Goal: Transaction & Acquisition: Purchase product/service

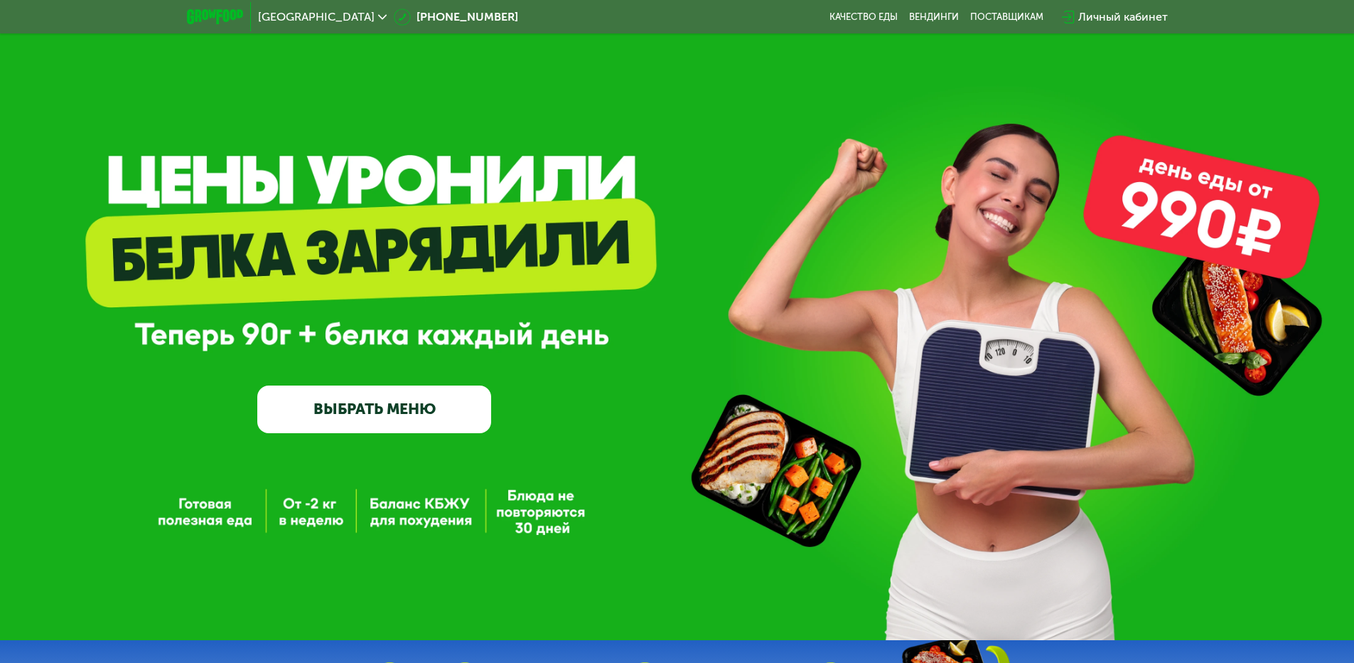
click at [439, 410] on link "ВЫБРАТЬ МЕНЮ" at bounding box center [374, 408] width 234 height 47
click at [400, 415] on link "ВЫБРАТЬ МЕНЮ" at bounding box center [374, 408] width 234 height 47
click at [457, 419] on link "ВЫБРАТЬ МЕНЮ" at bounding box center [374, 408] width 234 height 47
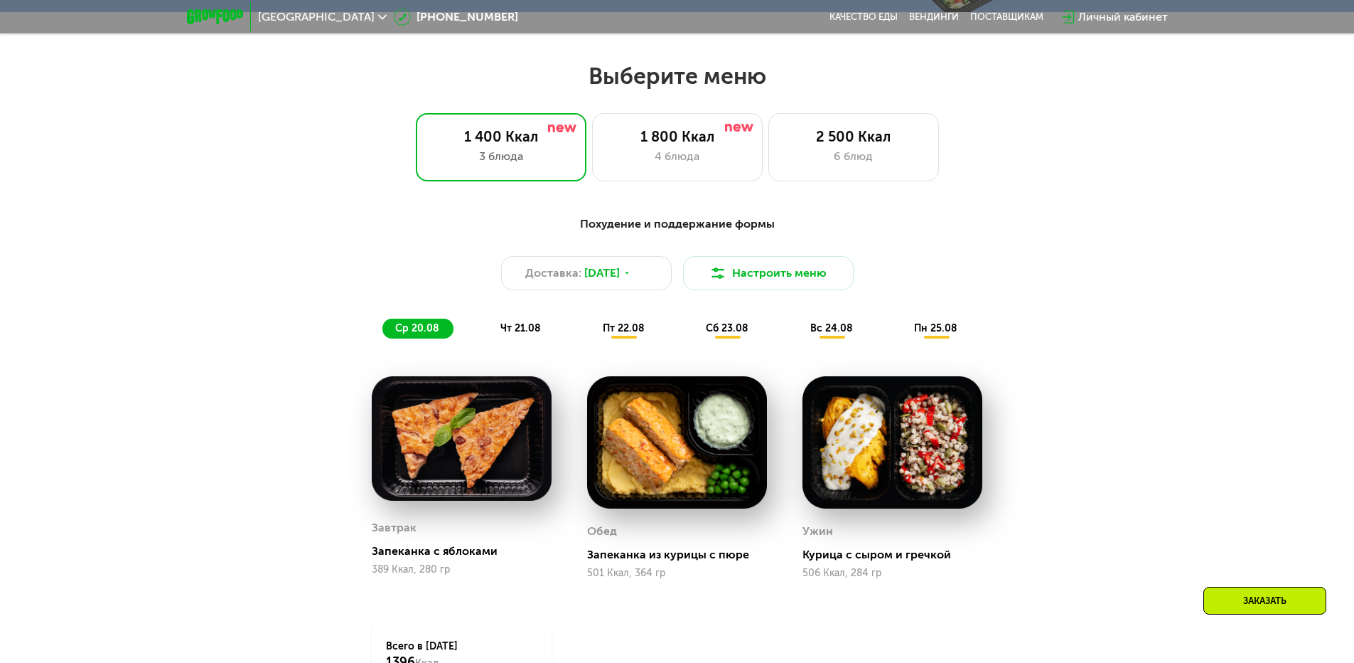
scroll to position [768, 0]
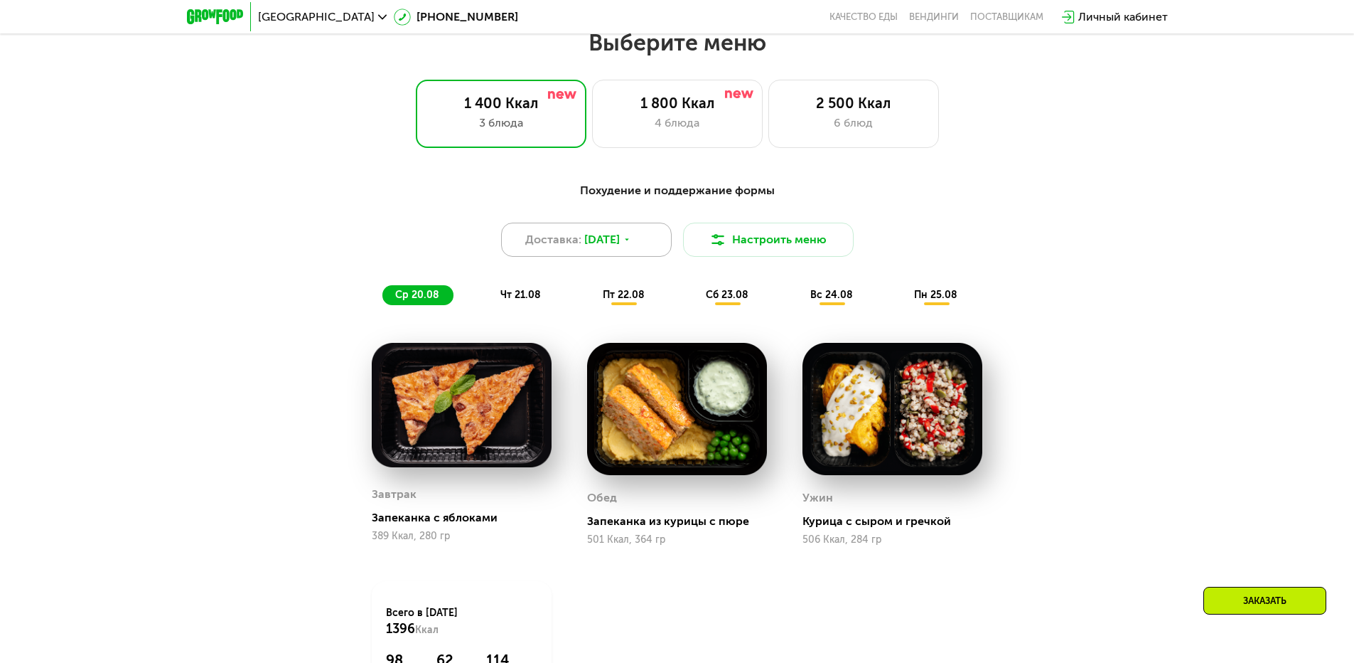
click at [606, 243] on span "[DATE]" at bounding box center [602, 239] width 36 height 17
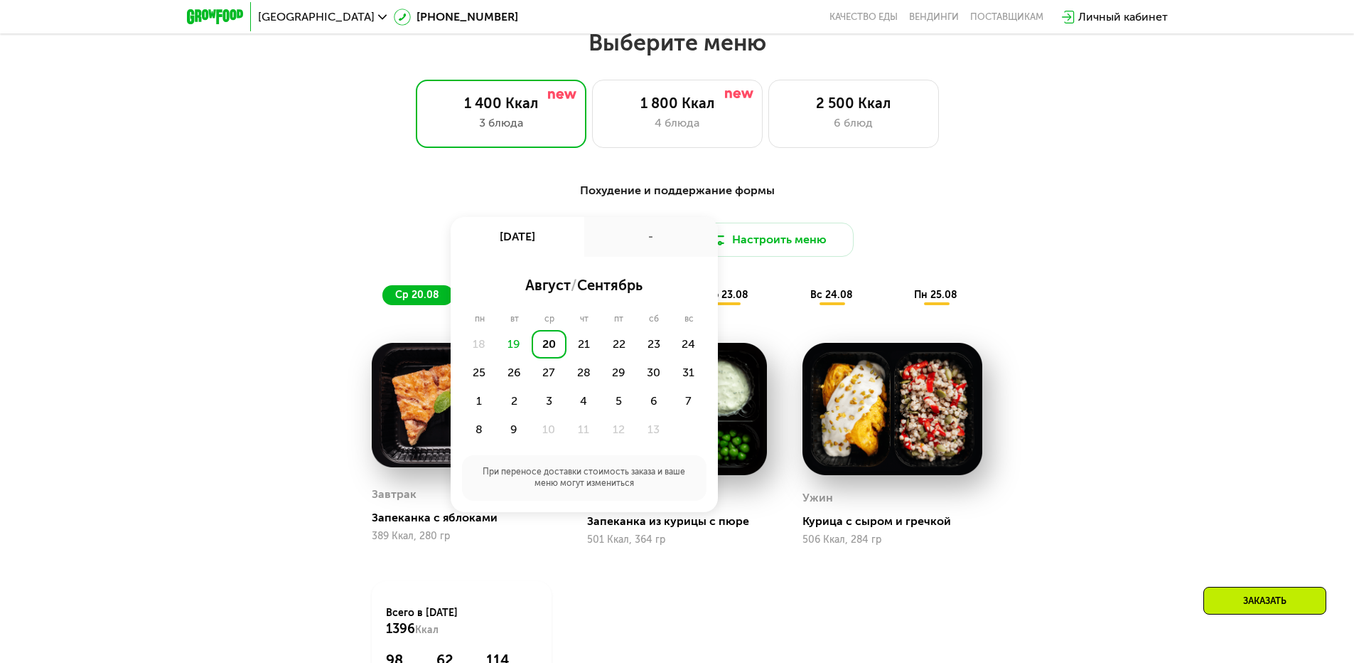
click at [606, 244] on div "-" at bounding box center [651, 237] width 134 height 40
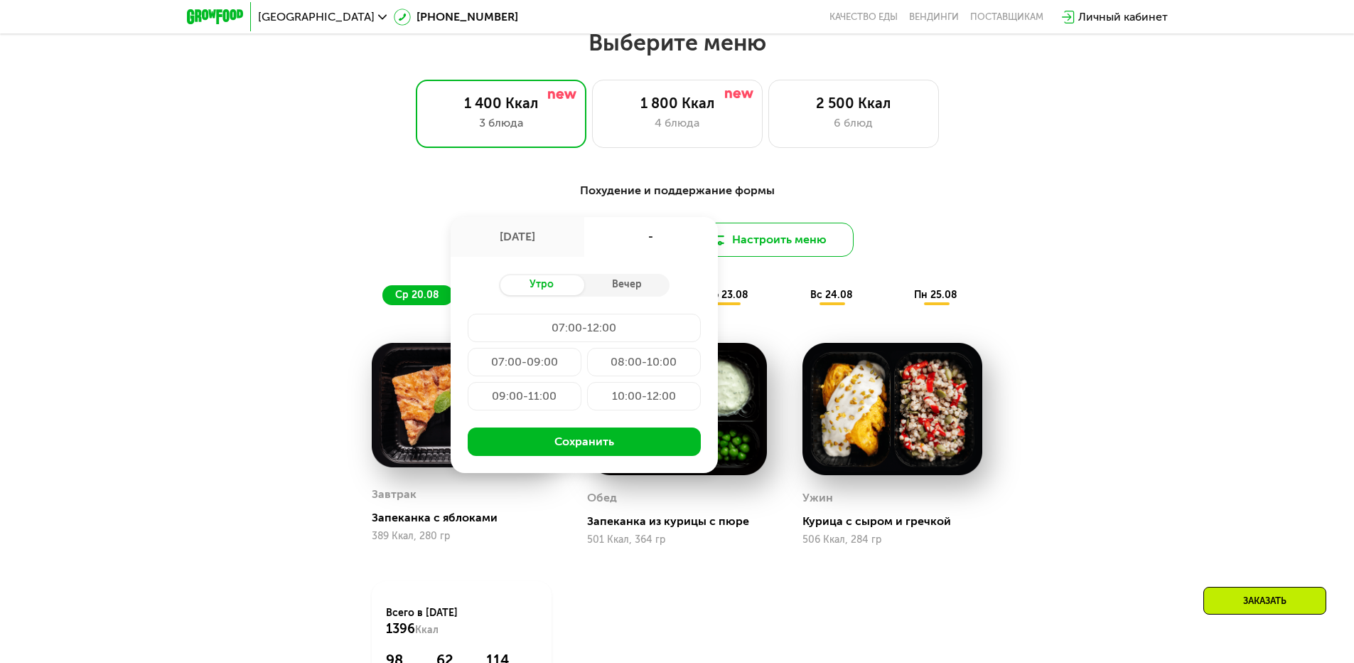
click at [744, 251] on button "Настроить меню" at bounding box center [768, 240] width 171 height 34
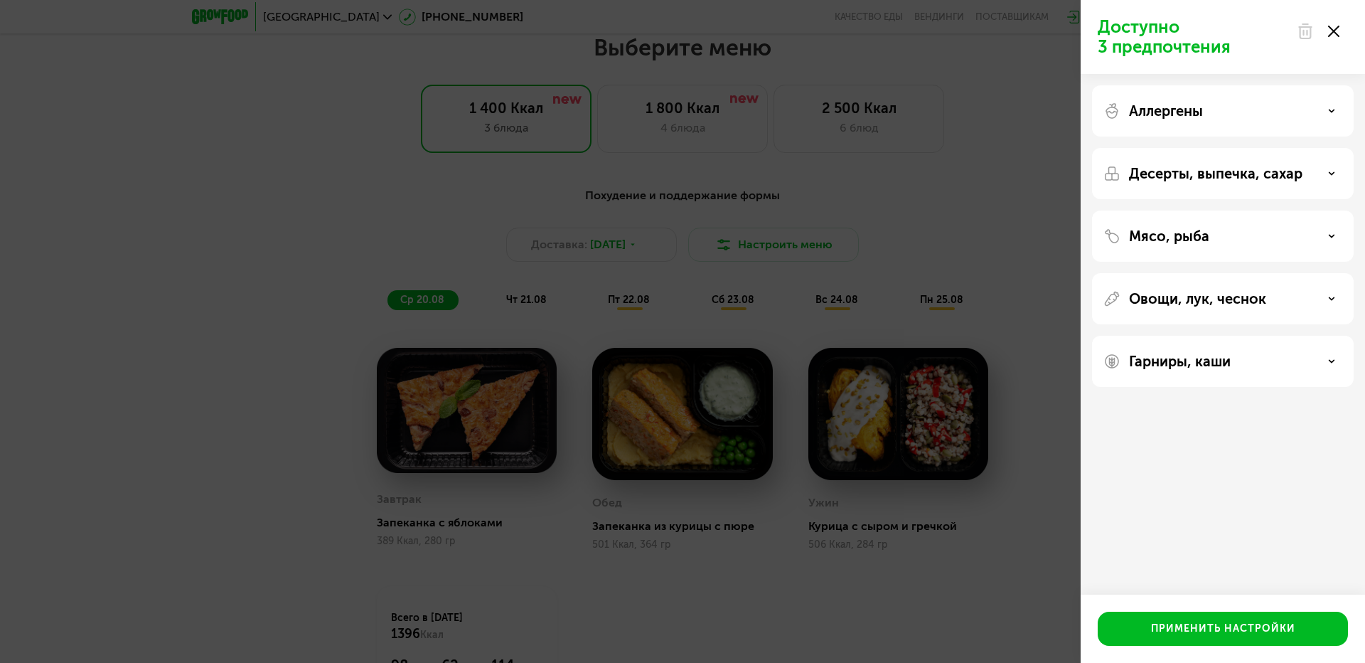
click at [1196, 148] on div "Аллергены" at bounding box center [1223, 173] width 262 height 51
click at [1202, 114] on p "Аллергены" at bounding box center [1166, 110] width 74 height 17
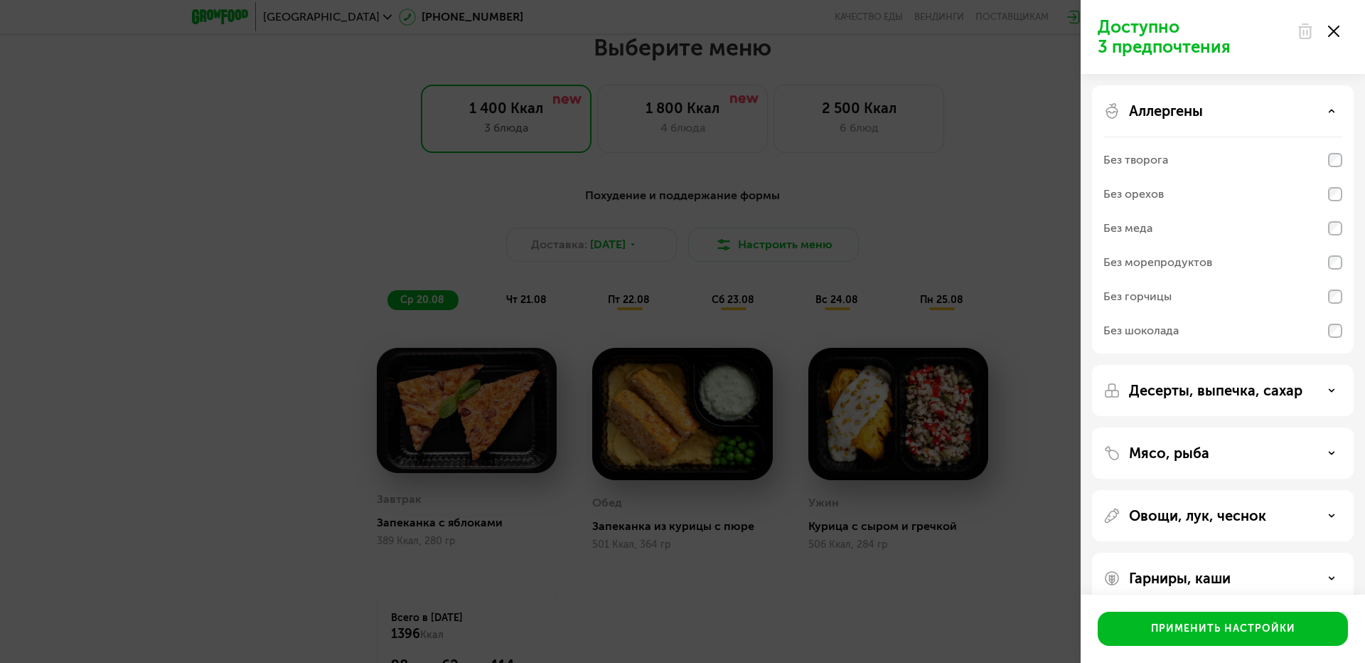
click at [961, 252] on div "Доступно 3 предпочтения Аллергены Без творога Без орехов Без меда Без морепроду…" at bounding box center [682, 331] width 1365 height 663
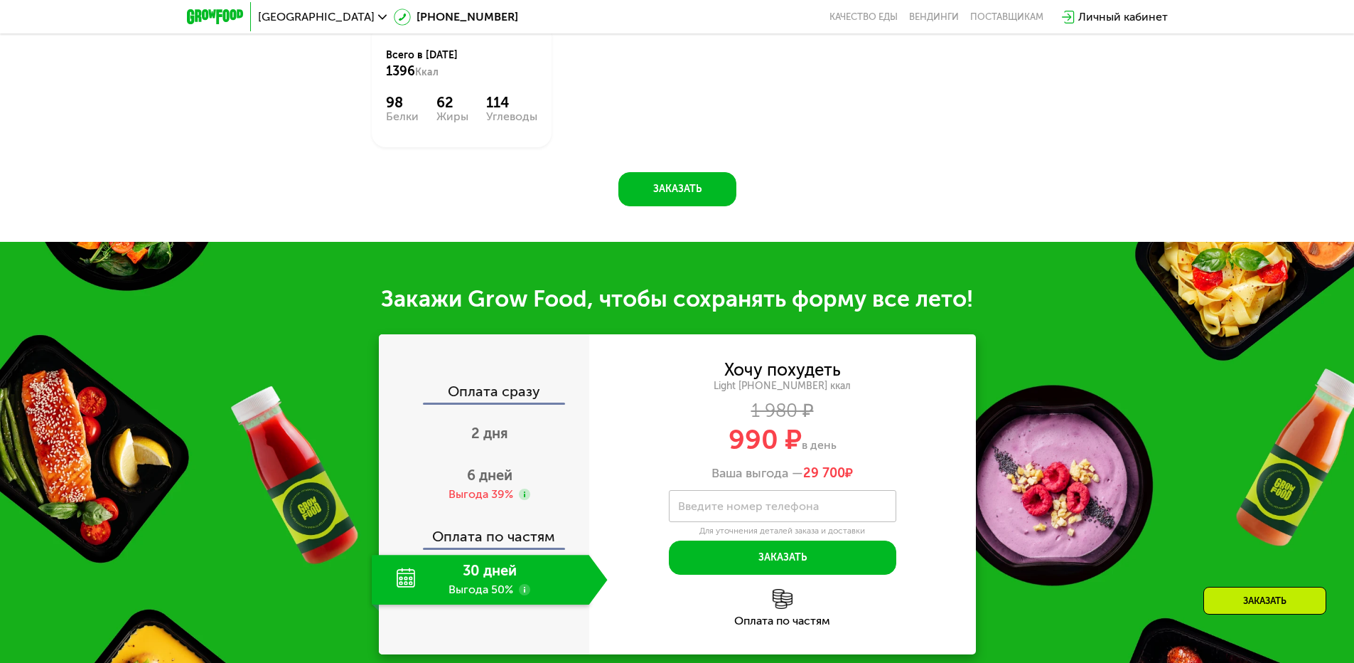
scroll to position [1479, 0]
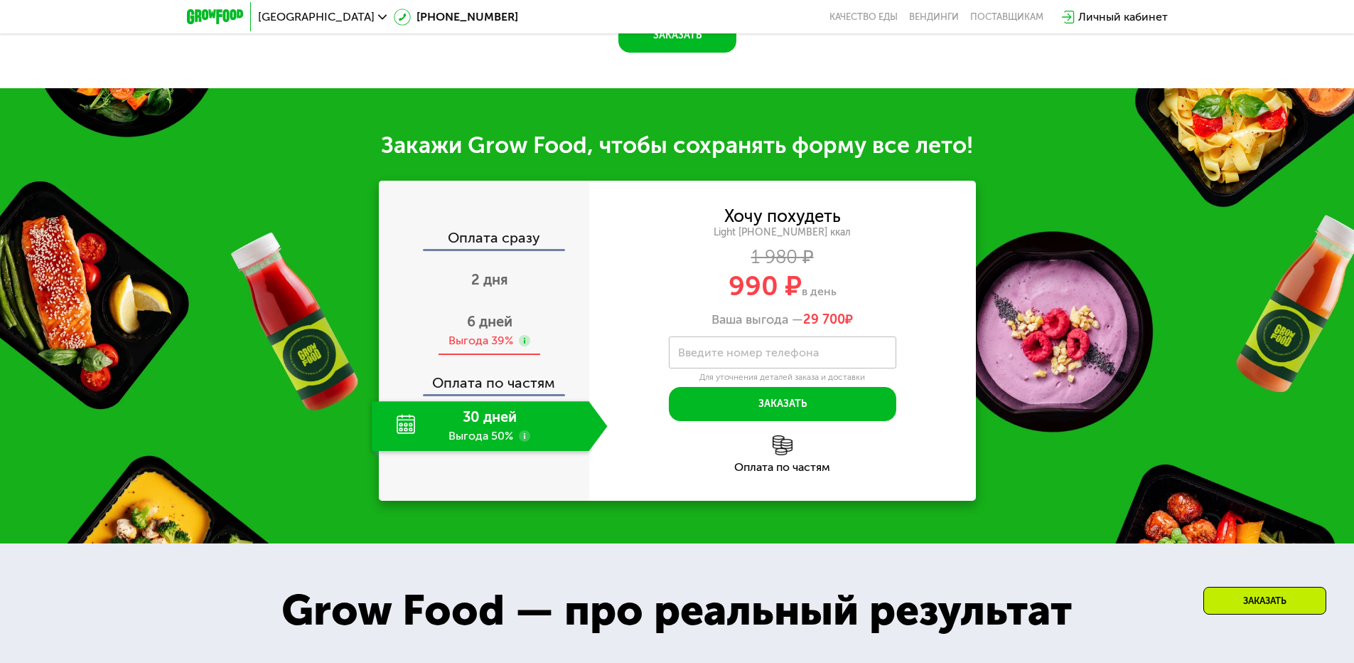
click at [494, 319] on span "6 дней" at bounding box center [490, 321] width 46 height 17
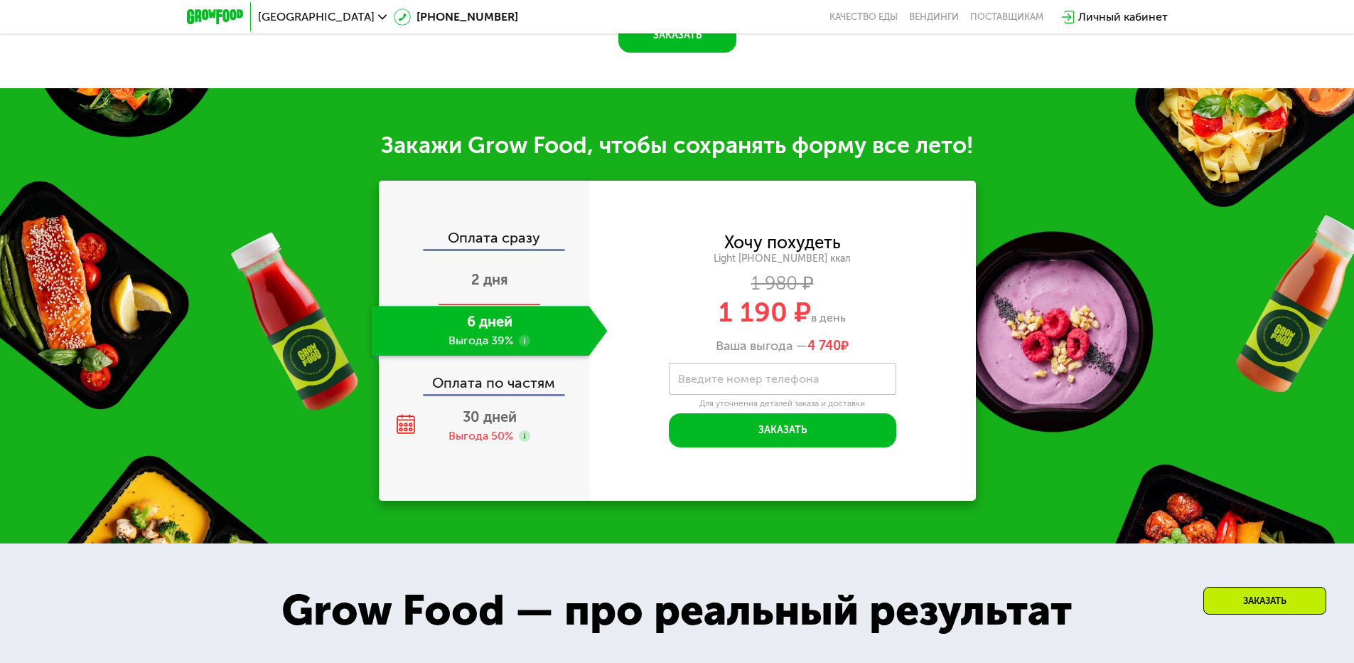
click at [518, 300] on div "2 дня" at bounding box center [490, 281] width 236 height 50
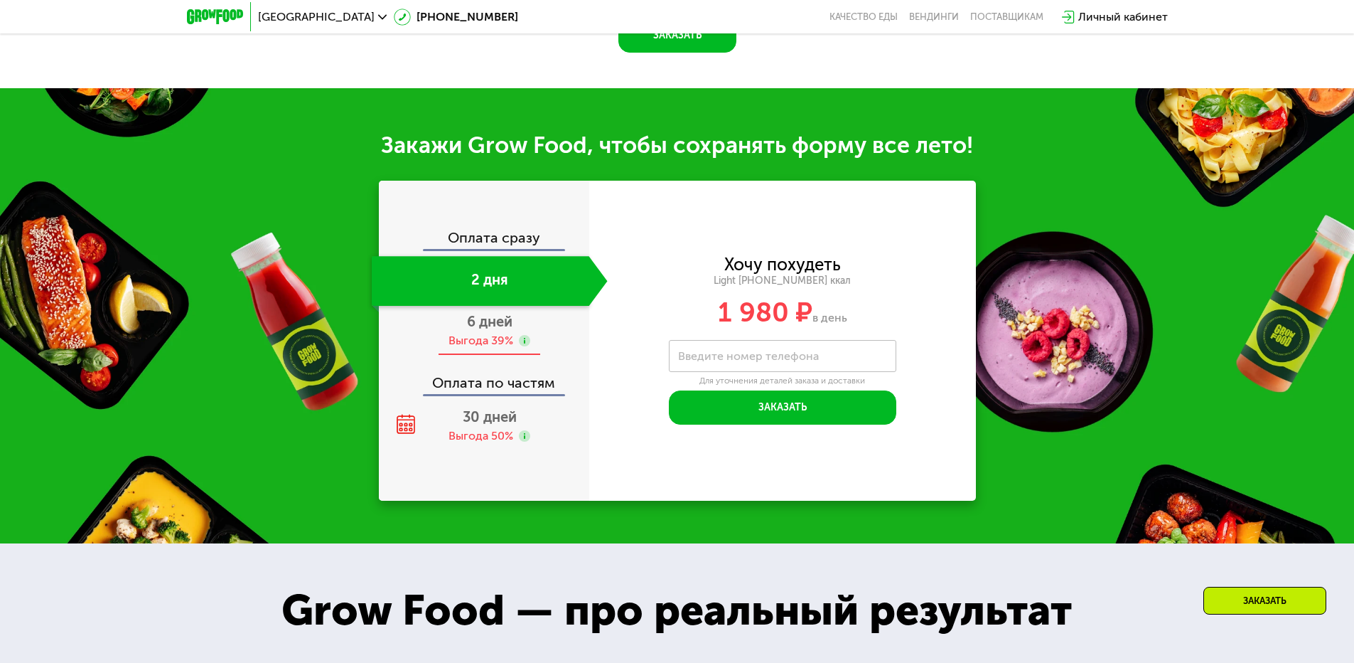
click at [514, 323] on div "6 дней Выгода 39%" at bounding box center [490, 331] width 236 height 50
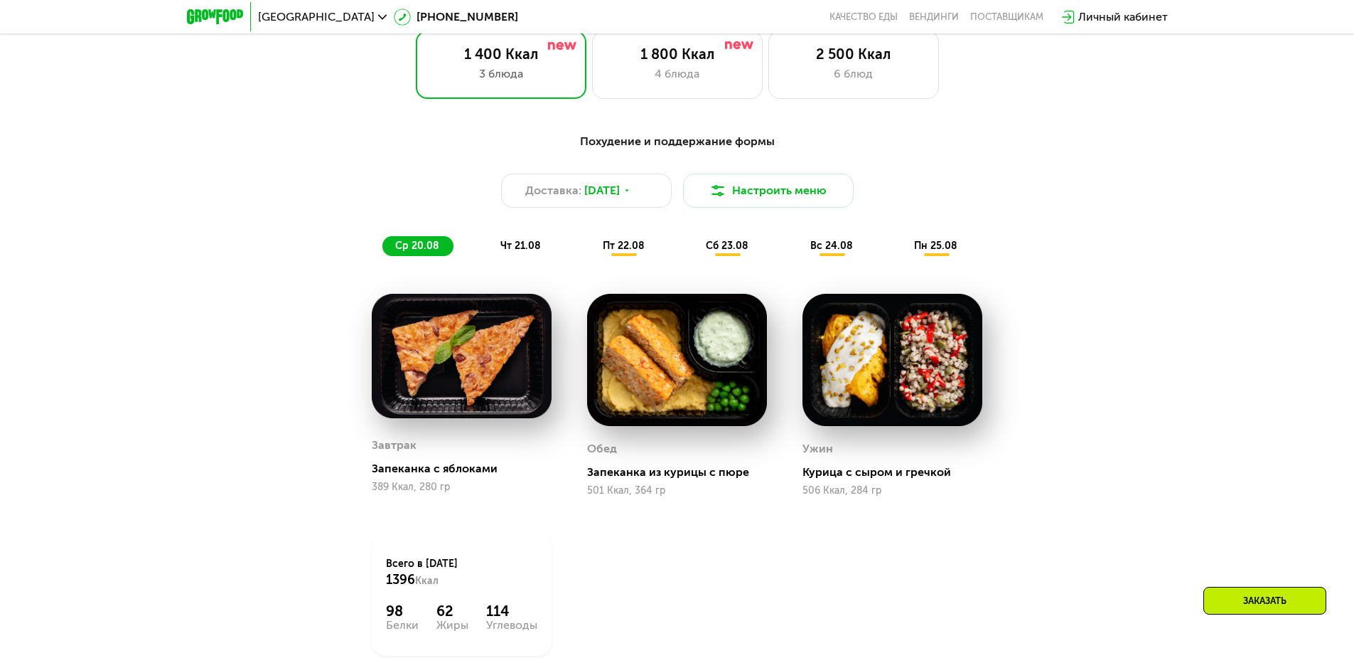
scroll to position [768, 0]
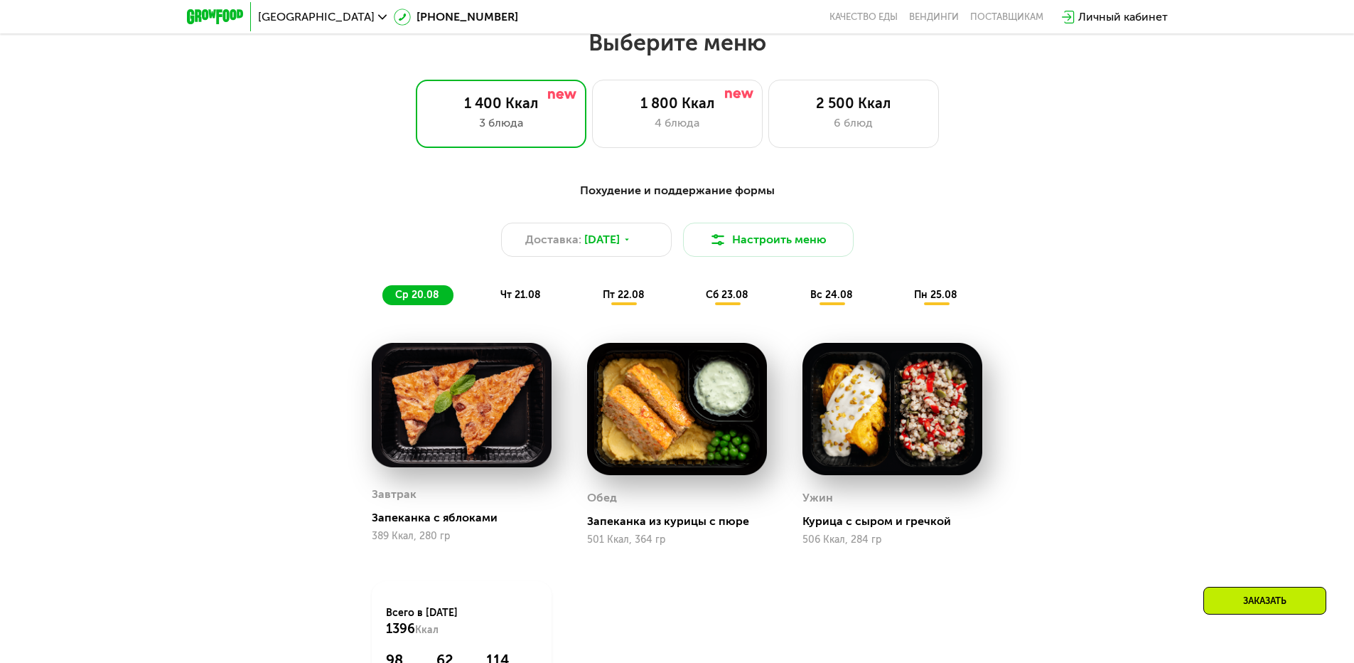
click at [590, 294] on div "чт 21.08" at bounding box center [624, 295] width 69 height 20
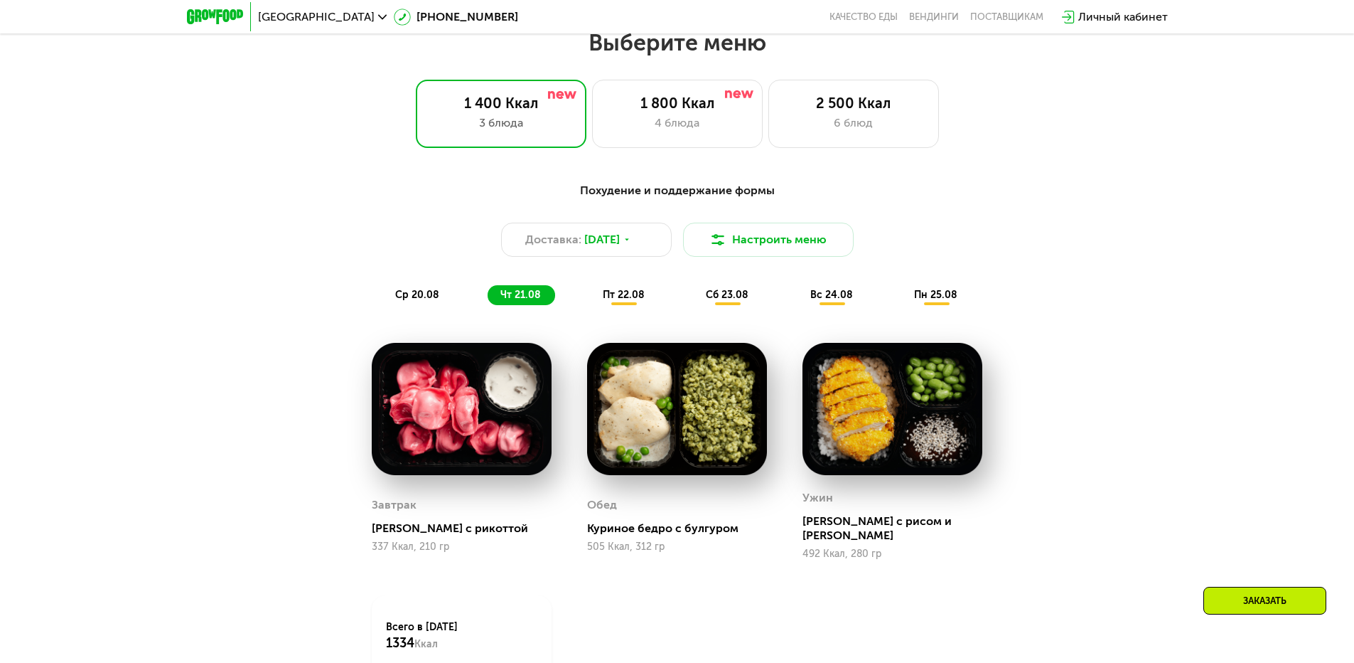
click at [488, 305] on div "ср 20.08" at bounding box center [522, 295] width 68 height 20
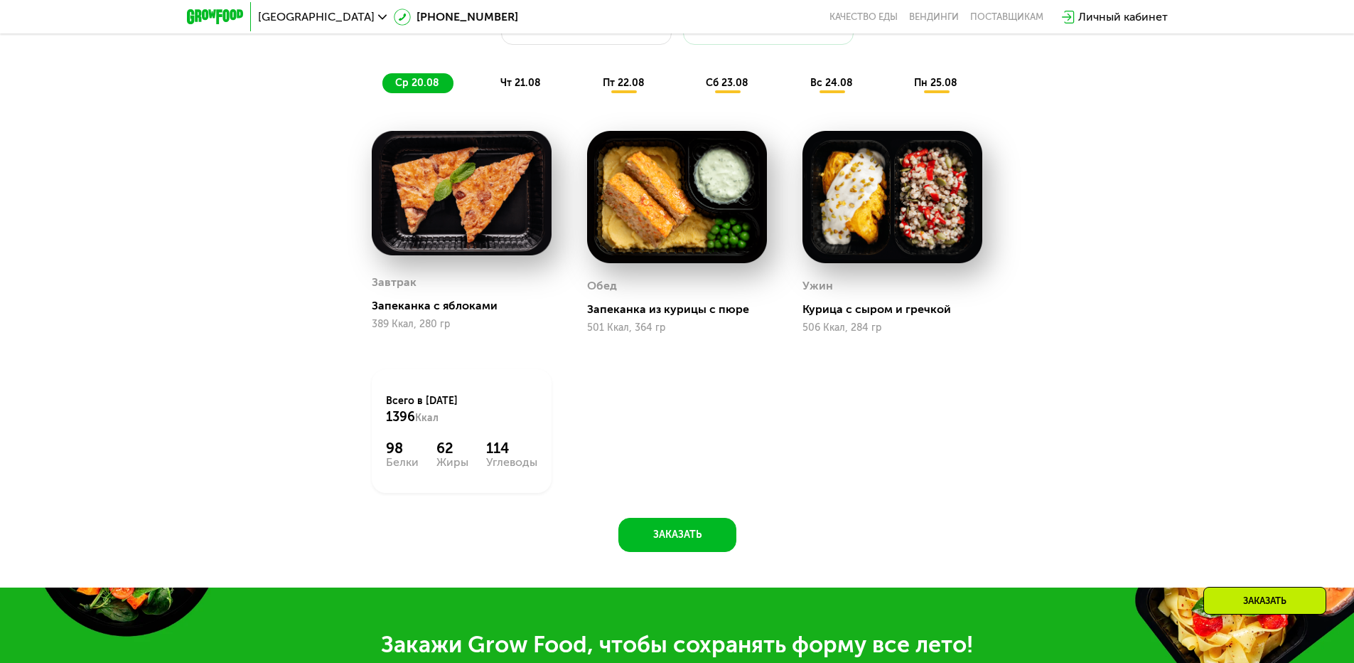
scroll to position [981, 0]
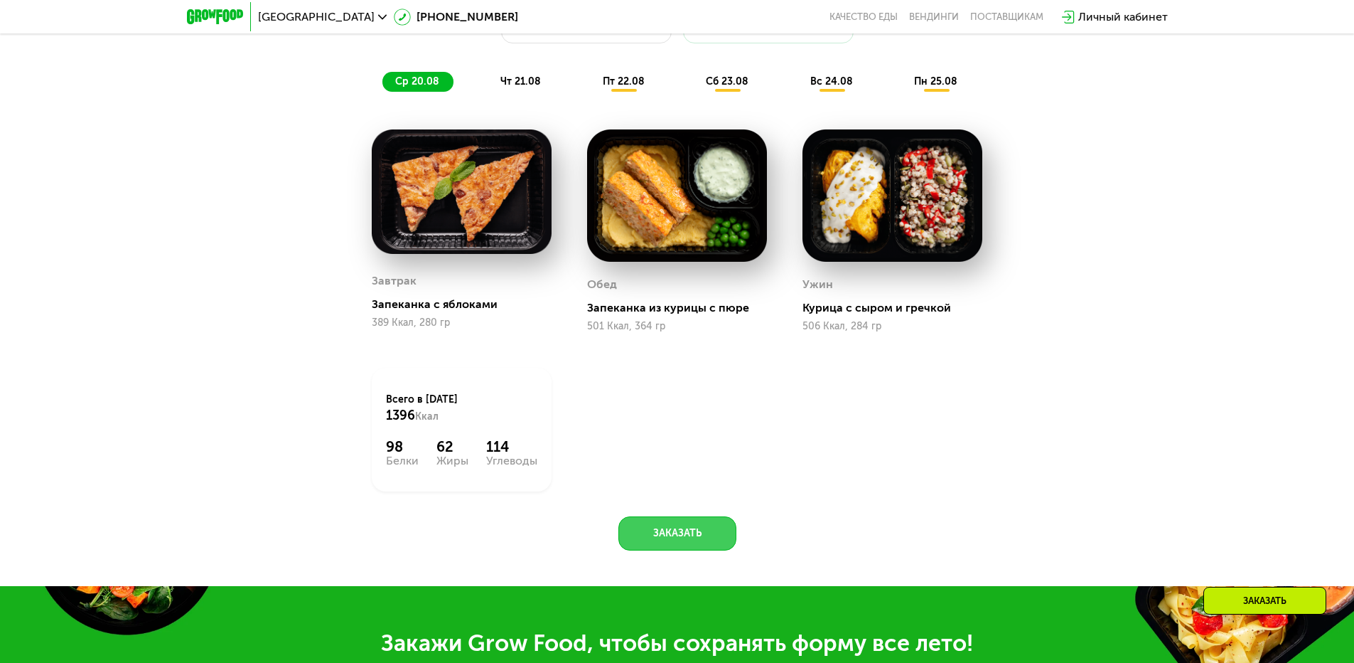
click at [688, 532] on button "Заказать" at bounding box center [678, 533] width 118 height 34
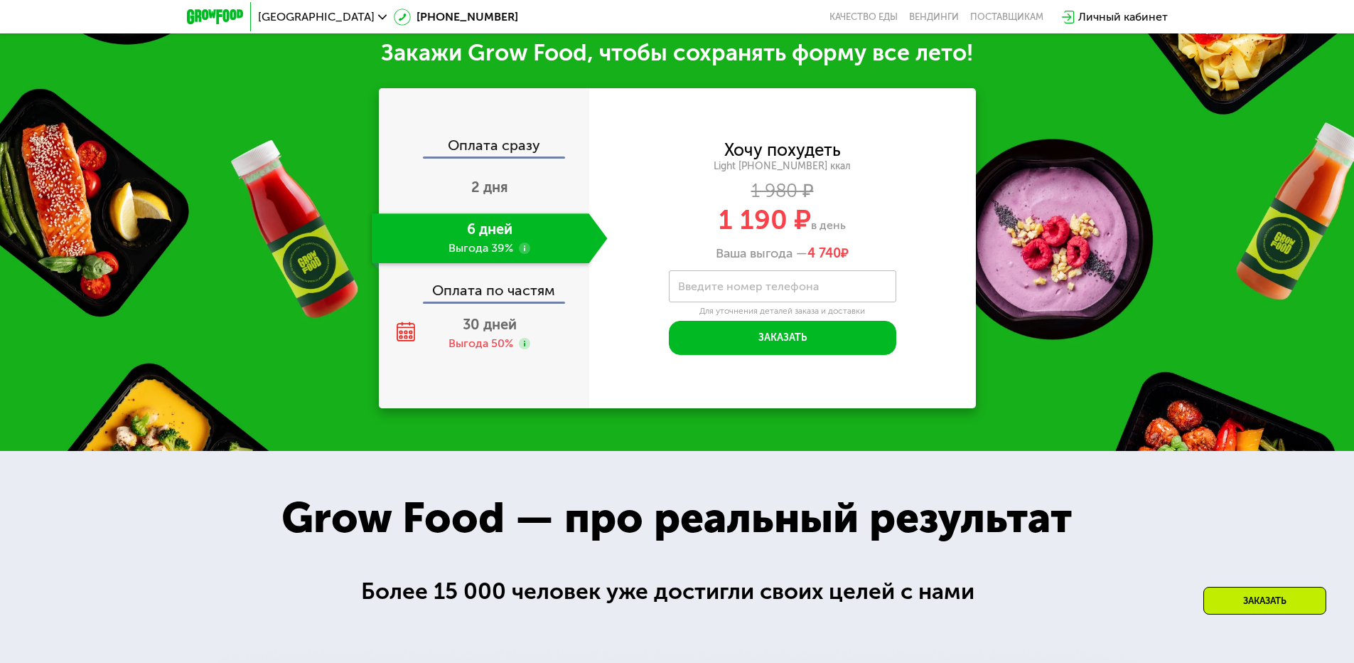
scroll to position [1572, 0]
click at [745, 289] on label "Введите номер телефона" at bounding box center [748, 286] width 141 height 8
click at [745, 296] on input "Введите номер телефона" at bounding box center [783, 285] width 228 height 32
click at [1092, 11] on div "Личный кабинет" at bounding box center [1124, 17] width 90 height 17
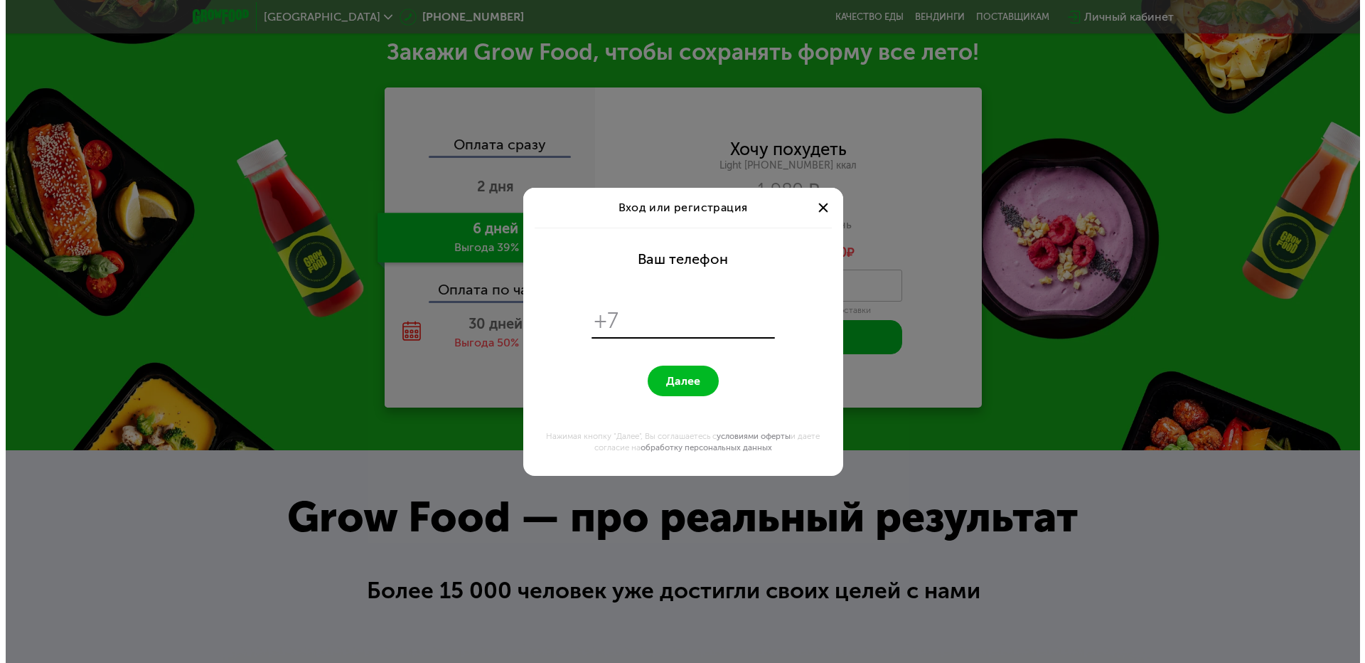
scroll to position [0, 0]
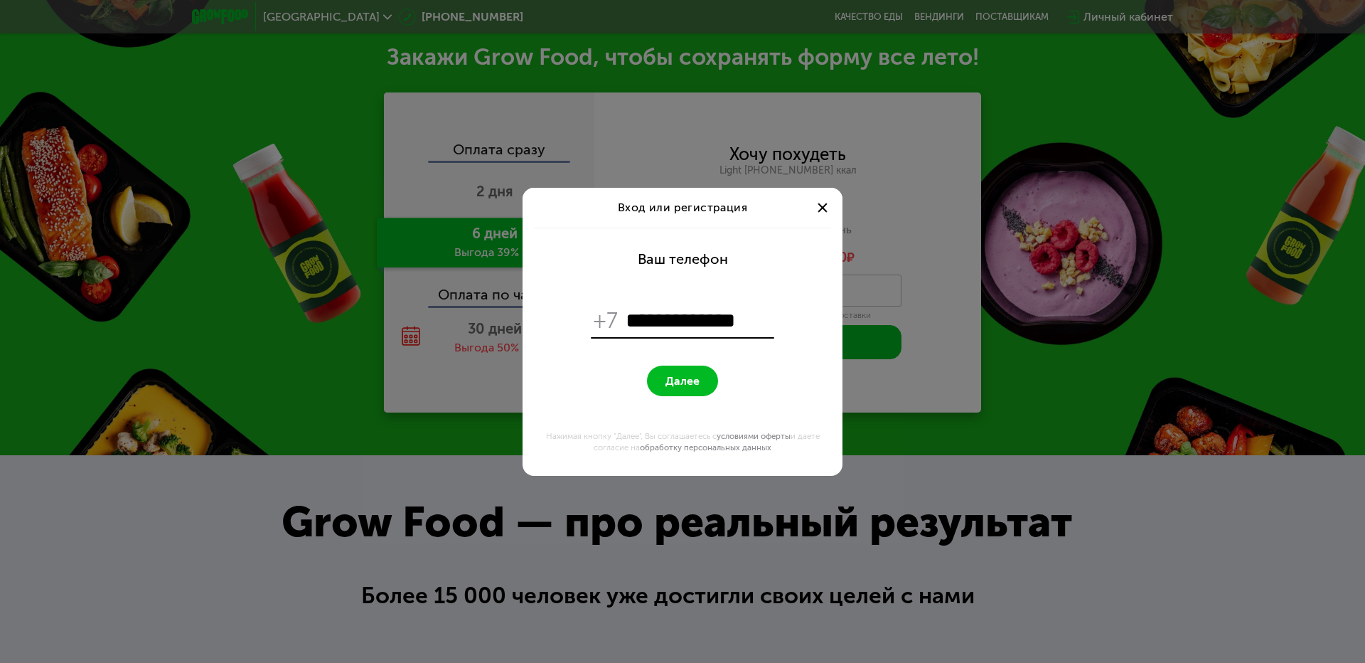
type input "**********"
drag, startPoint x: 634, startPoint y: 370, endPoint x: 641, endPoint y: 375, distance: 8.7
click at [636, 373] on form "**********" at bounding box center [682, 352] width 303 height 248
click at [678, 382] on span "Далее" at bounding box center [682, 381] width 34 height 14
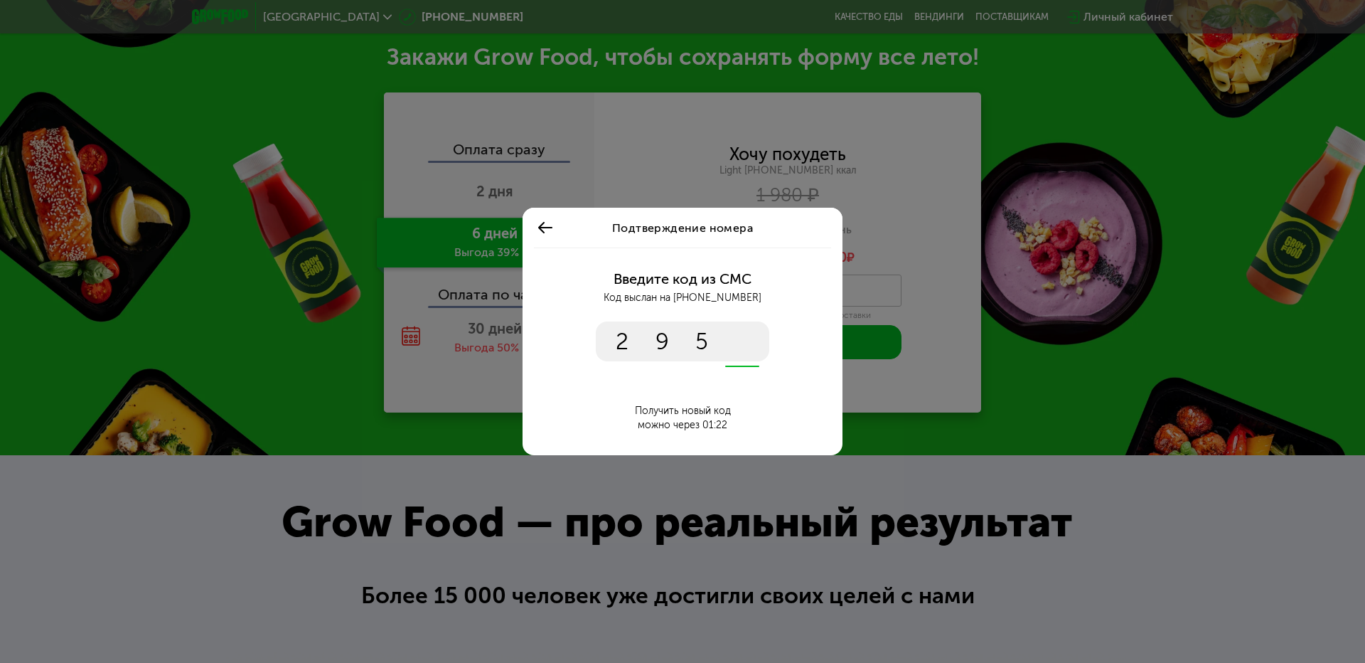
type input "****"
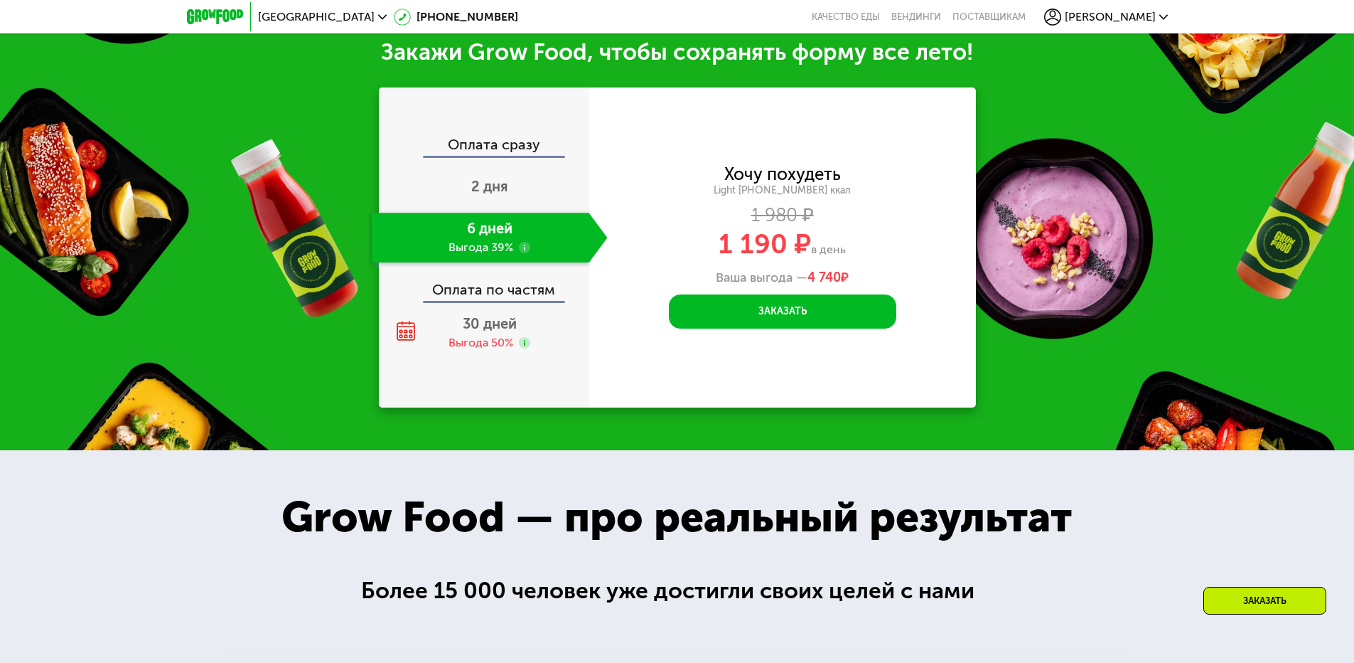
scroll to position [1461, 0]
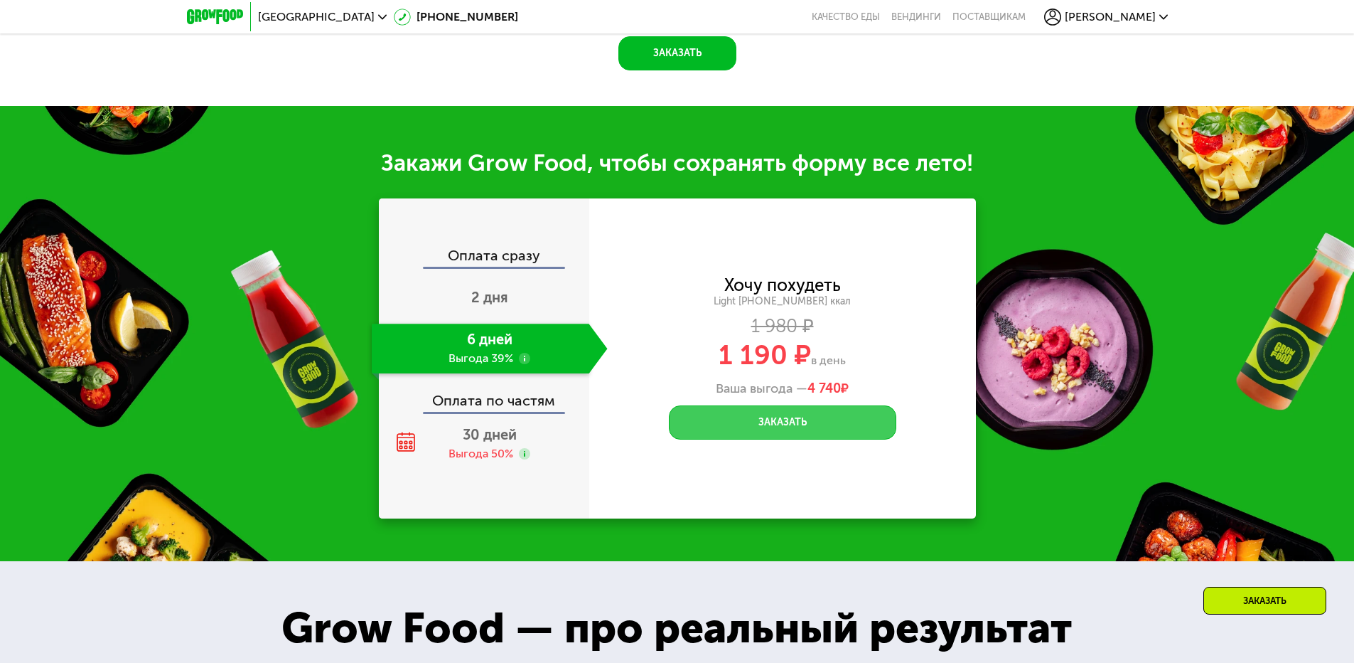
click at [799, 434] on button "Заказать" at bounding box center [783, 422] width 228 height 34
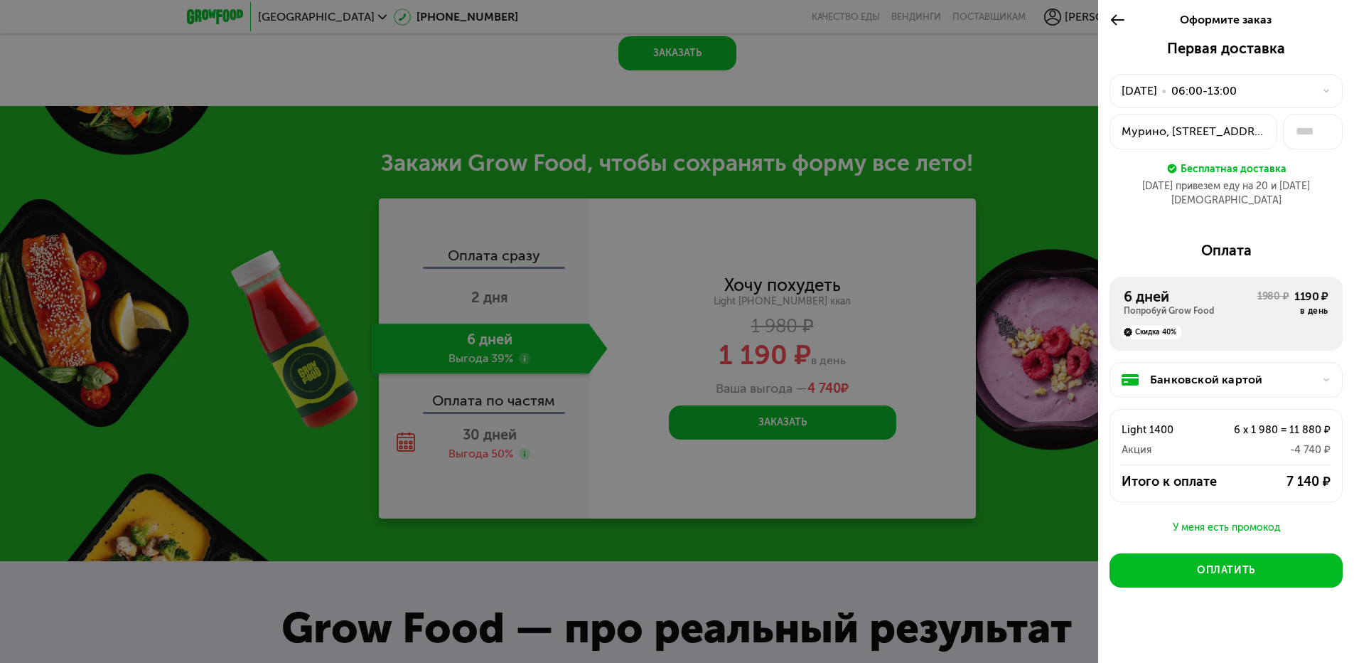
click at [1239, 129] on div "Мурино, [STREET_ADDRESS][PERSON_NAME]" at bounding box center [1194, 131] width 144 height 17
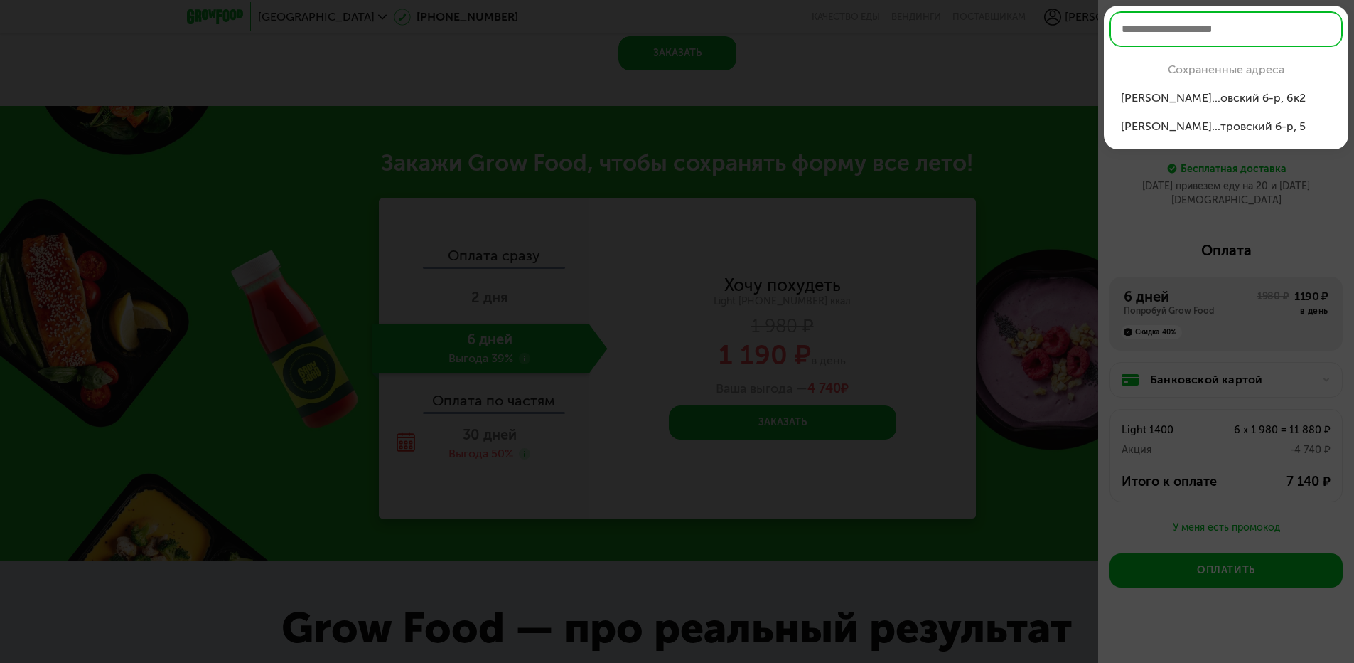
click at [1285, 98] on div "[PERSON_NAME]...овский б-р, 6к2" at bounding box center [1226, 98] width 210 height 17
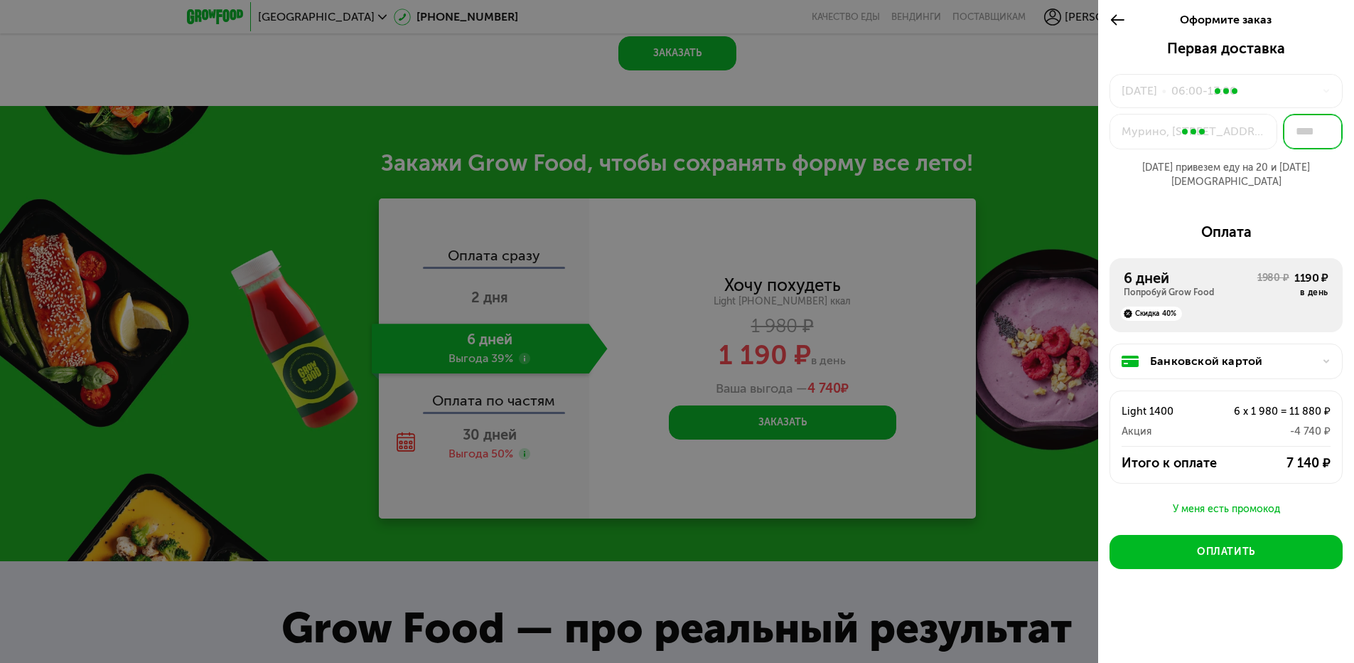
click at [1301, 138] on input "text" at bounding box center [1313, 132] width 60 height 36
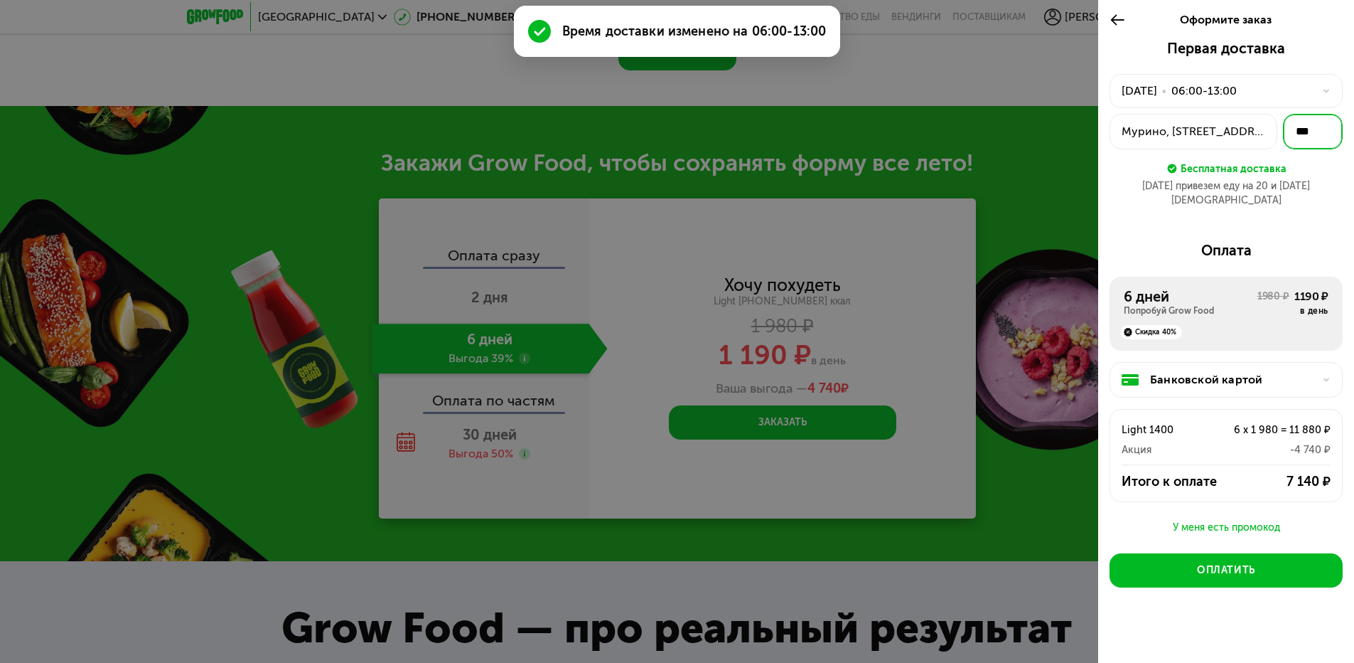
type input "***"
click at [1315, 198] on div "Первая доставка [DATE] • 06:00-13:00 Мурино, [STREET_ADDRESS][PERSON_NAME] *** …" at bounding box center [1226, 129] width 233 height 179
click at [1229, 98] on div "06:00-13:00" at bounding box center [1204, 90] width 65 height 17
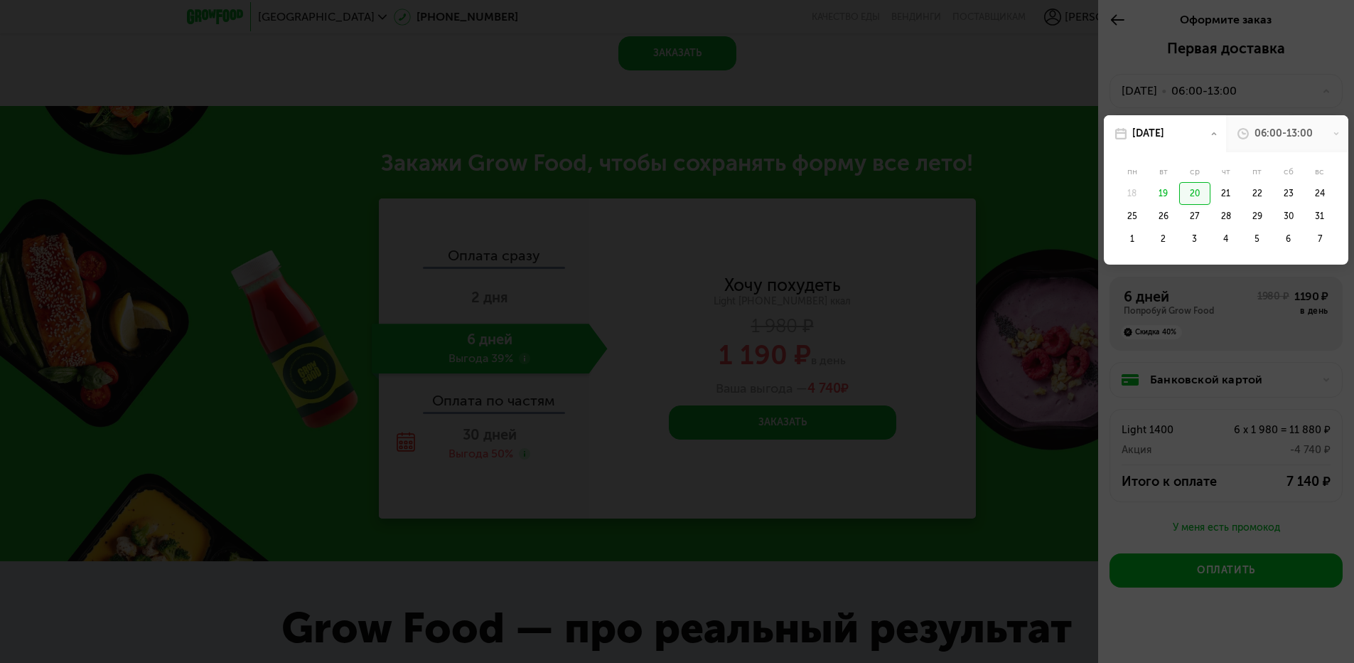
click at [1270, 82] on div at bounding box center [677, 331] width 1354 height 663
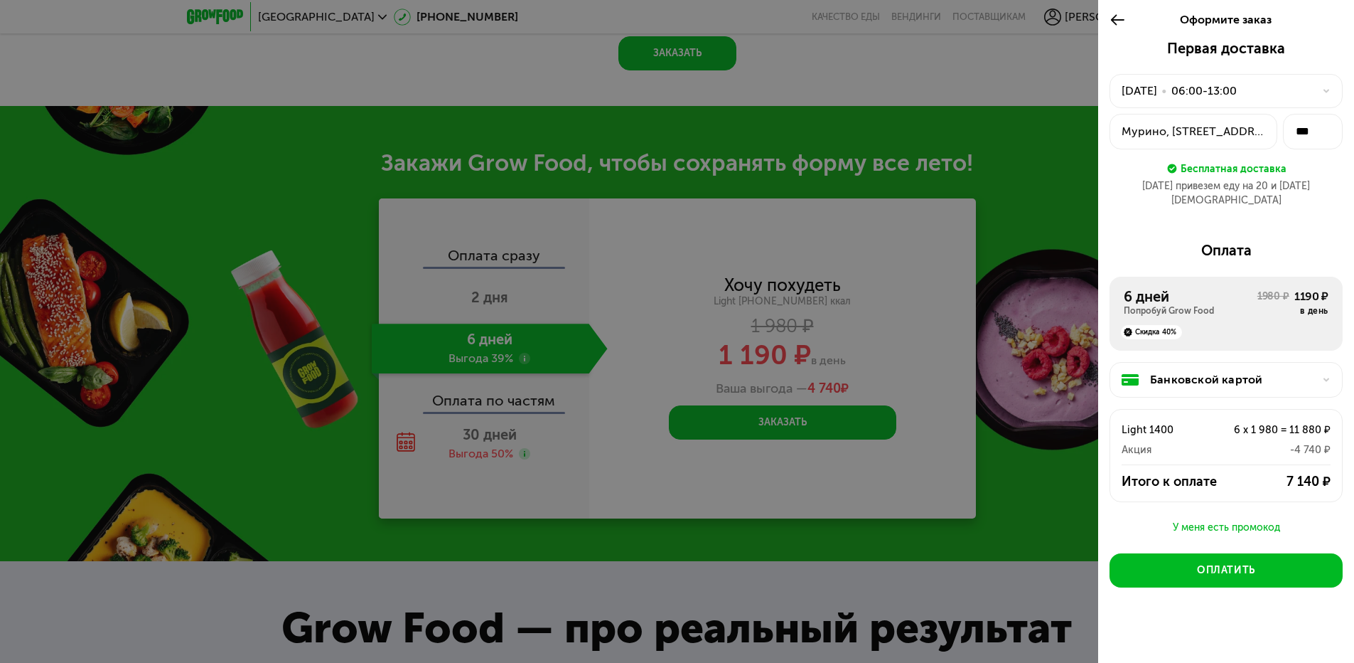
click at [1271, 84] on div "[DATE] • 06:00-13:00" at bounding box center [1218, 90] width 192 height 17
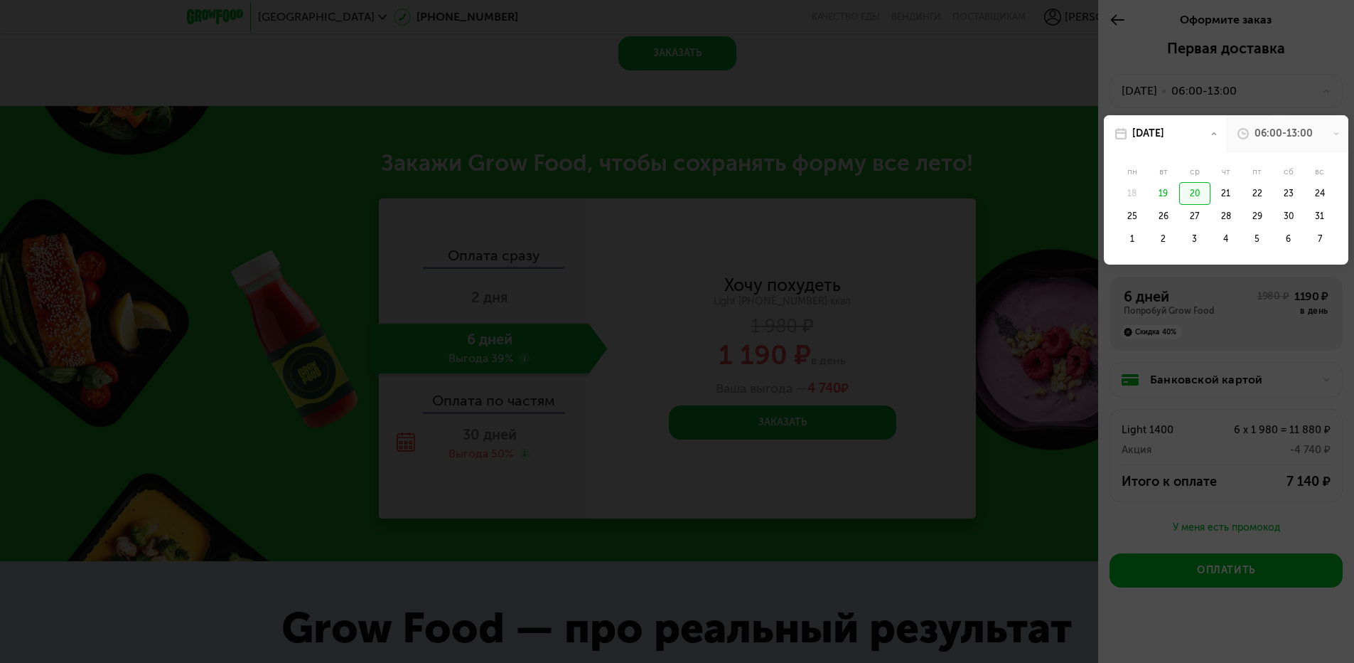
click at [1251, 97] on div at bounding box center [677, 331] width 1354 height 663
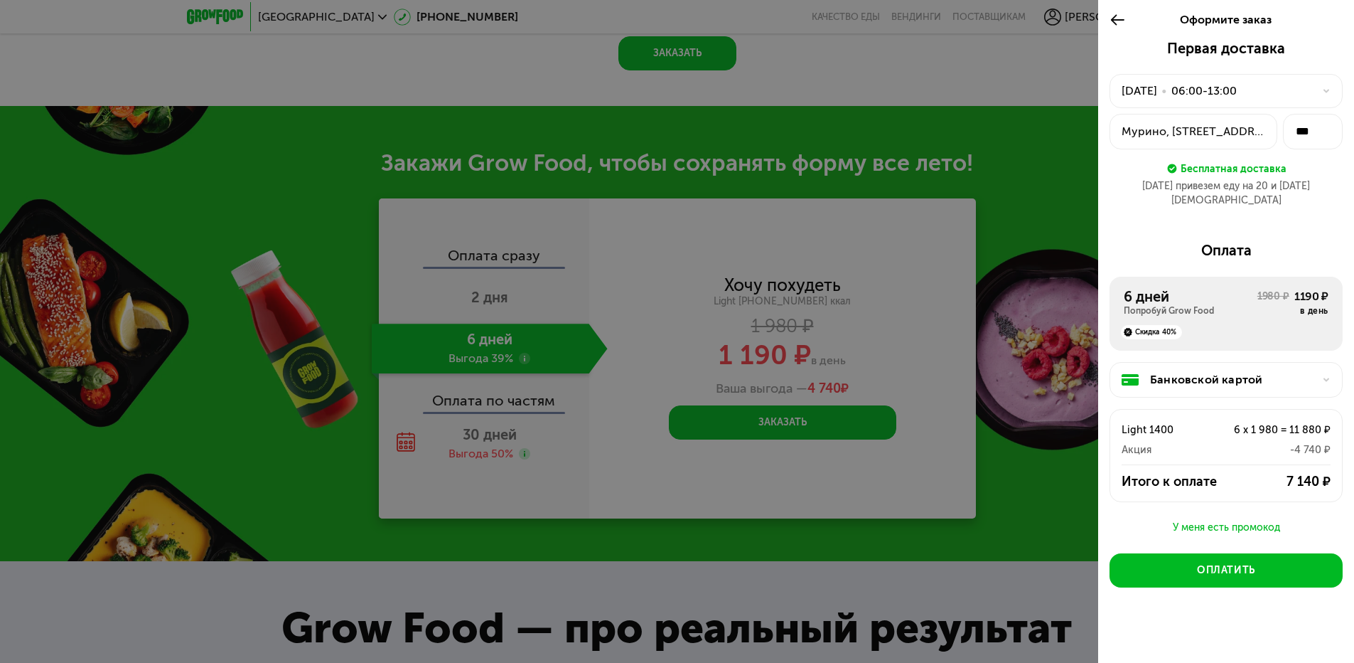
click at [1209, 94] on div "06:00-13:00" at bounding box center [1204, 90] width 65 height 17
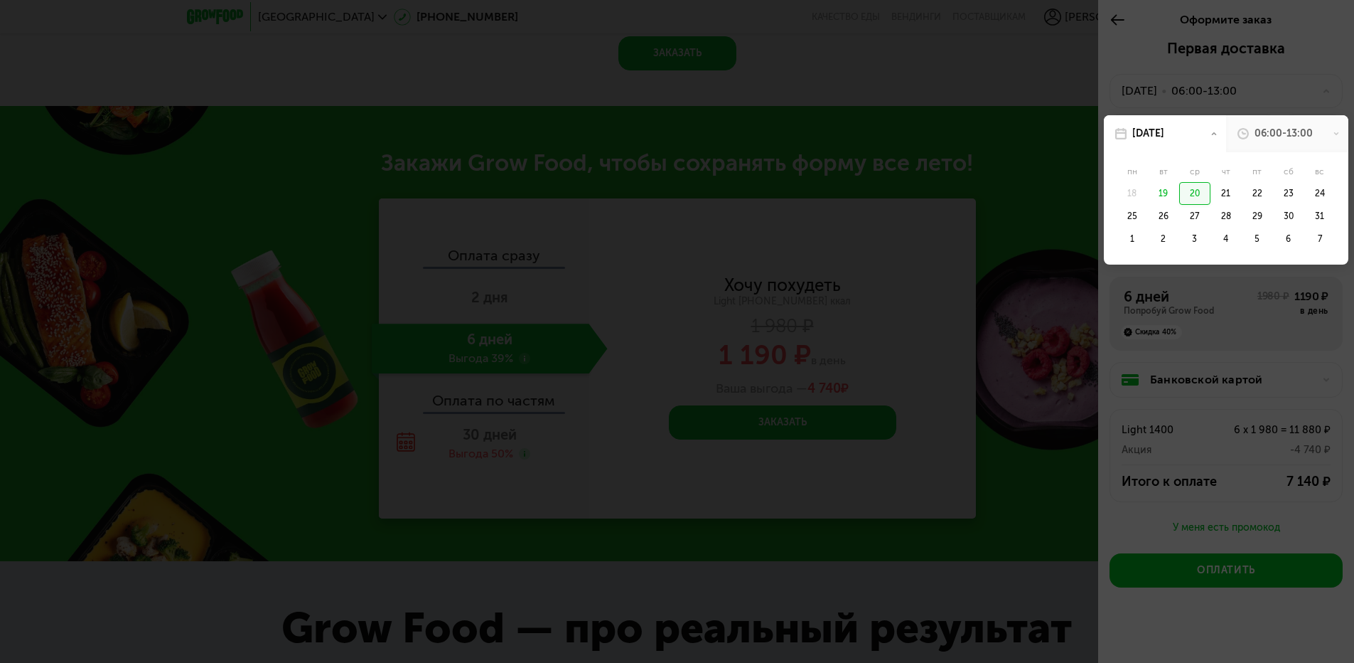
click at [1256, 131] on div "06:00-13:00" at bounding box center [1284, 134] width 58 height 14
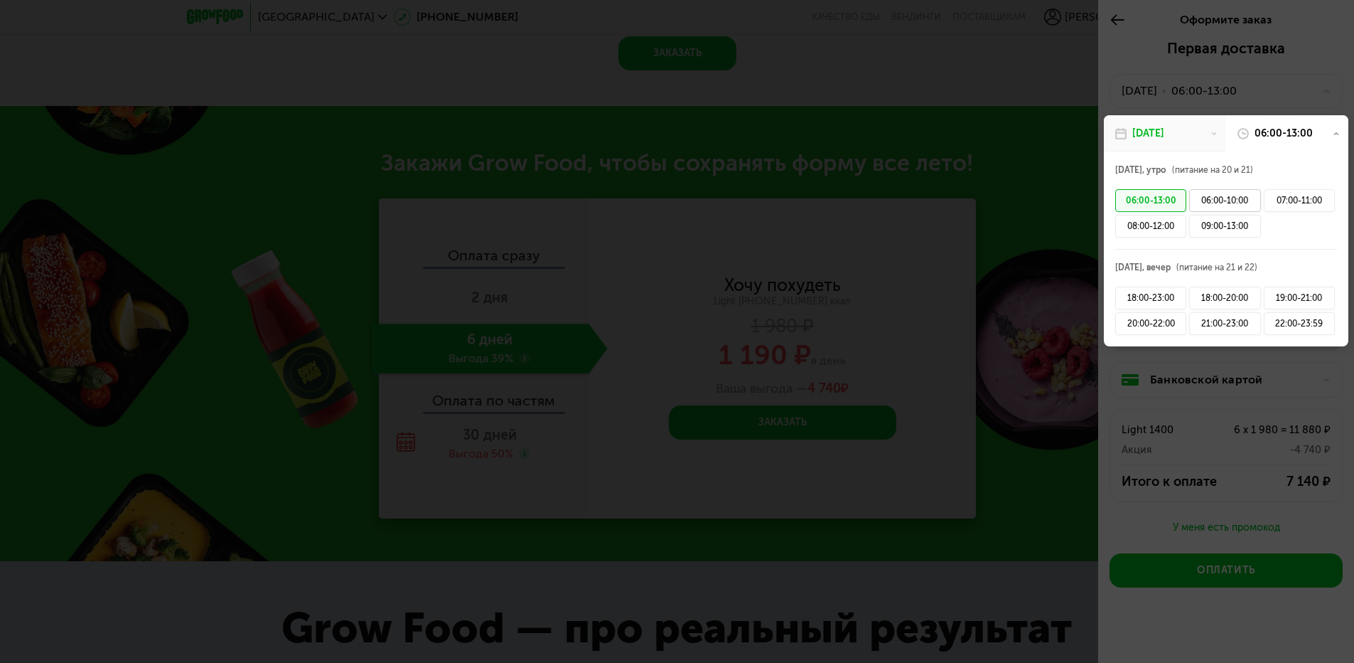
click at [1227, 201] on div "06:00-10:00" at bounding box center [1224, 200] width 71 height 23
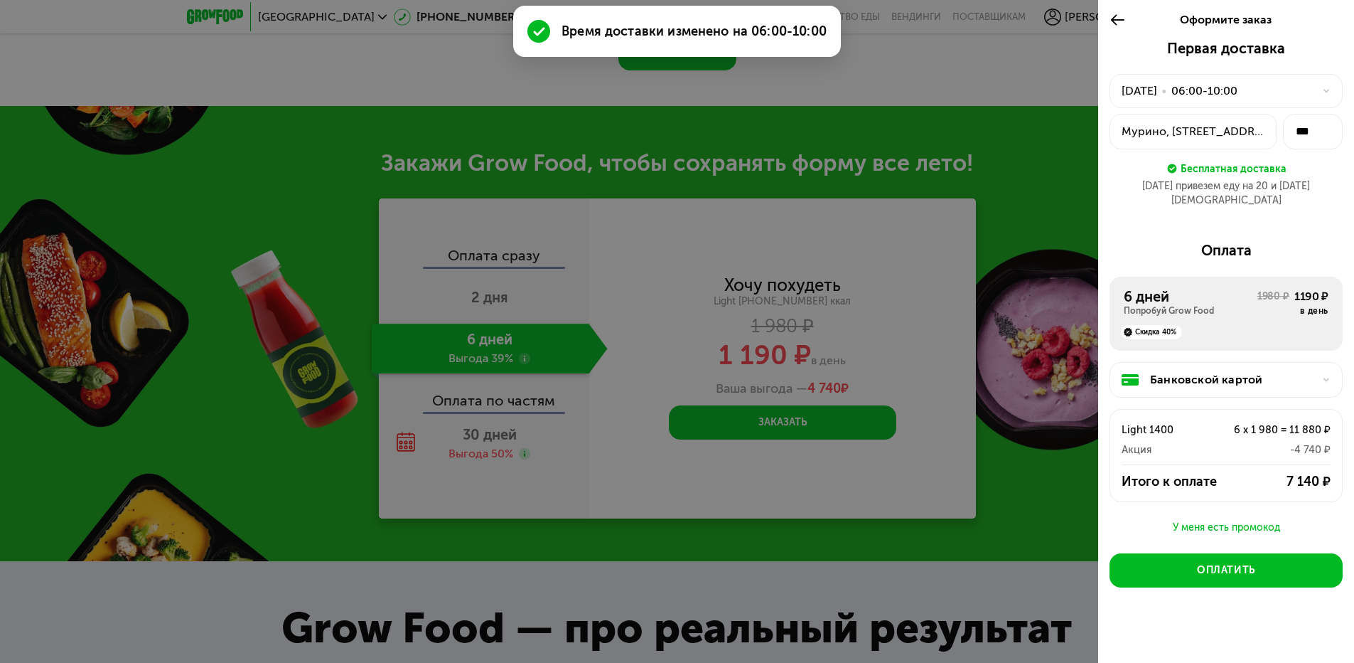
click at [1266, 519] on div "У меня есть промокод" at bounding box center [1226, 527] width 233 height 17
